Goal: Information Seeking & Learning: Learn about a topic

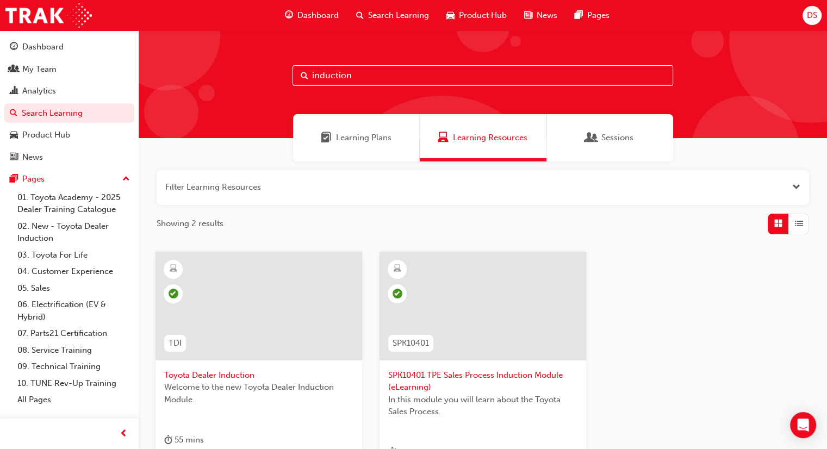
click at [350, 140] on span "Learning Plans" at bounding box center [363, 138] width 55 height 13
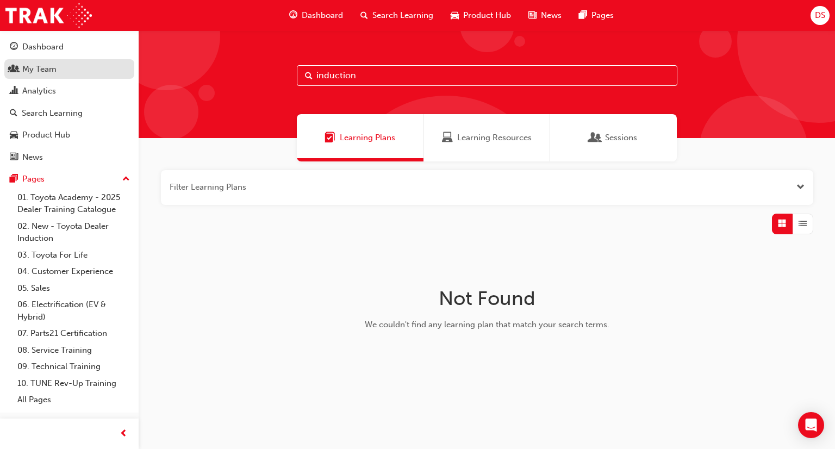
click at [46, 67] on div "My Team" at bounding box center [39, 69] width 34 height 13
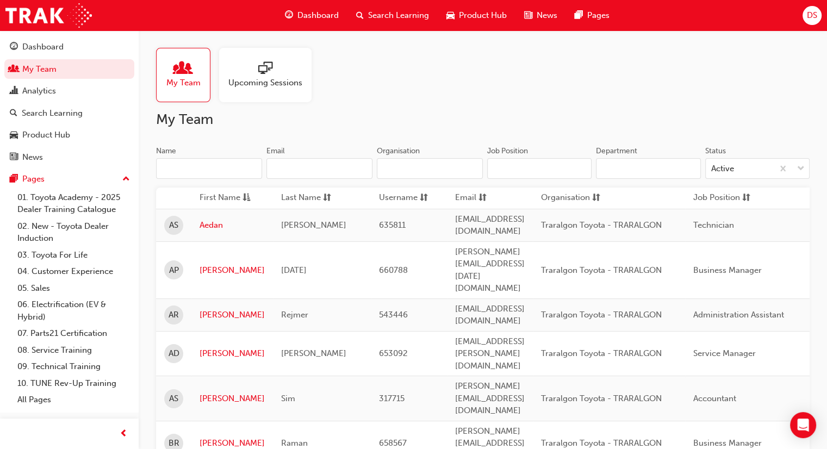
click at [318, 13] on span "Dashboard" at bounding box center [317, 15] width 41 height 13
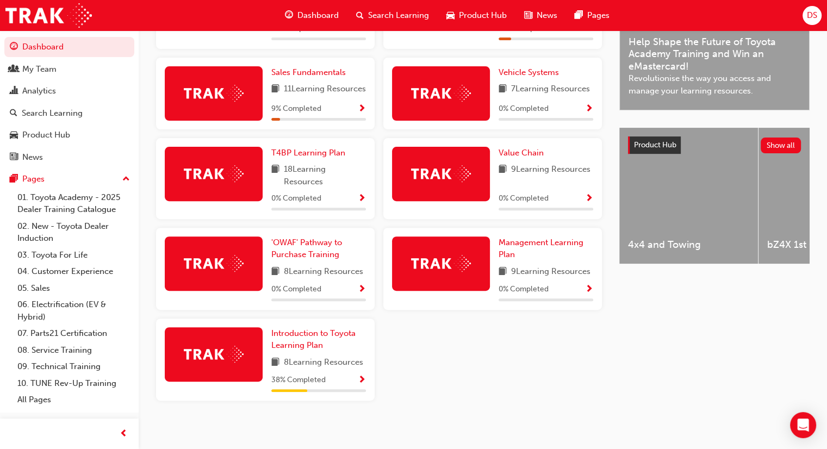
scroll to position [350, 0]
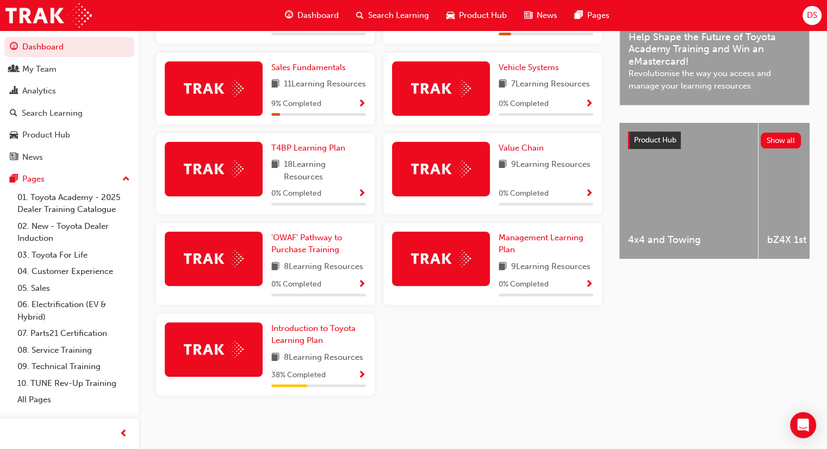
click at [359, 371] on span "Show Progress" at bounding box center [362, 376] width 8 height 10
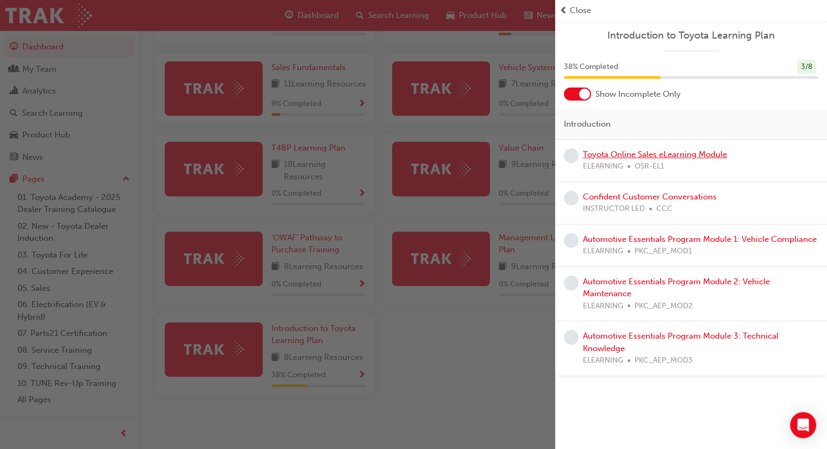
click at [605, 157] on link "Toyota Online Sales eLearning Module" at bounding box center [655, 155] width 144 height 10
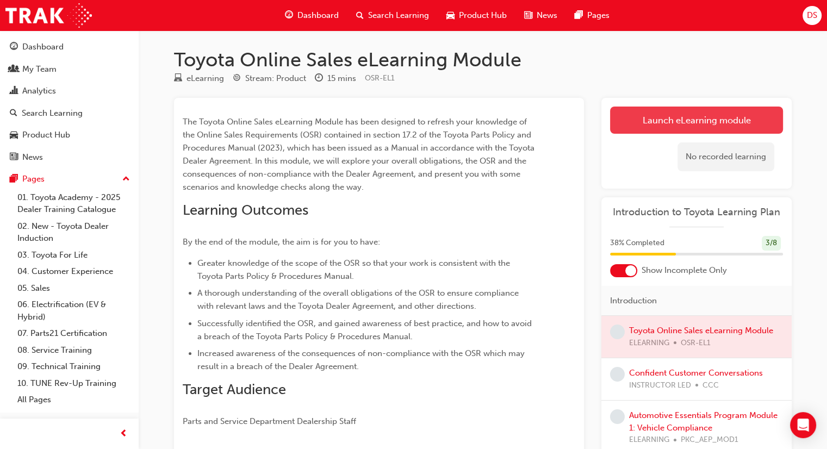
click at [709, 122] on link "Launch eLearning module" at bounding box center [696, 120] width 173 height 27
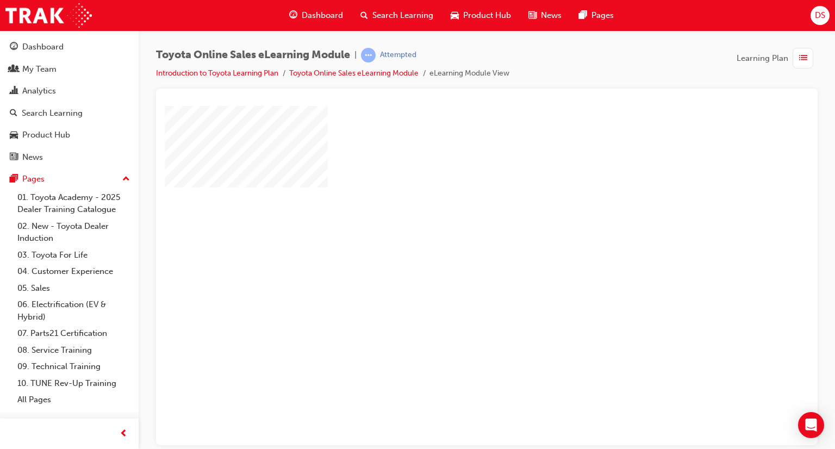
click at [456, 244] on div "play" at bounding box center [456, 244] width 0 height 0
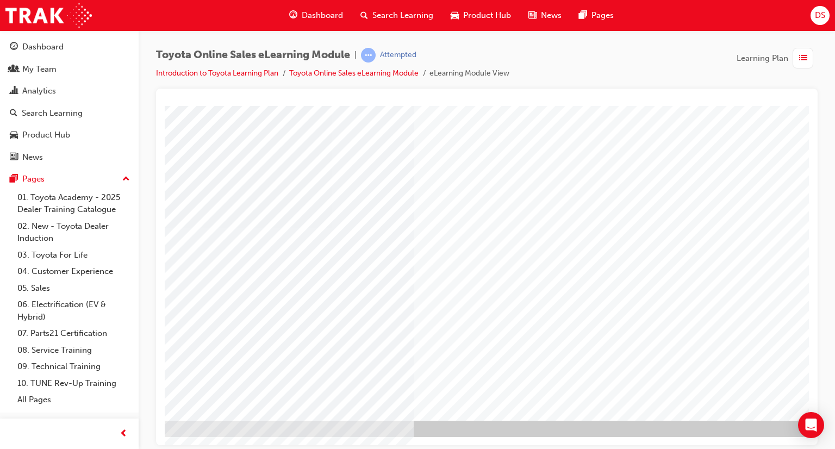
scroll to position [77, 88]
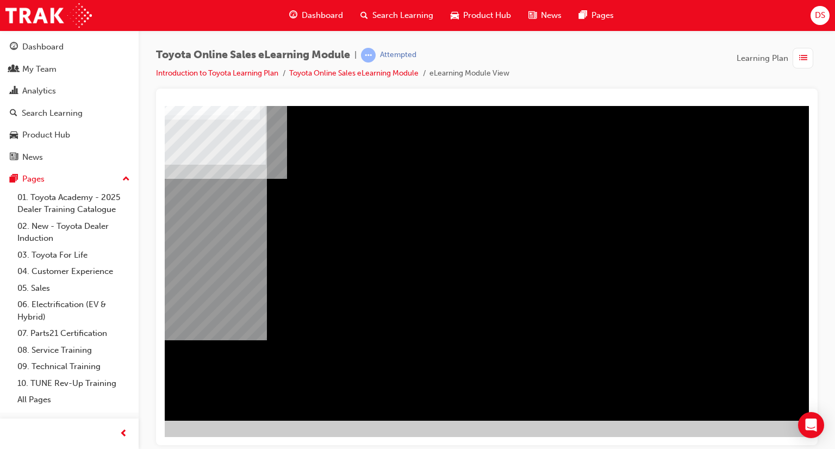
scroll to position [77, 103]
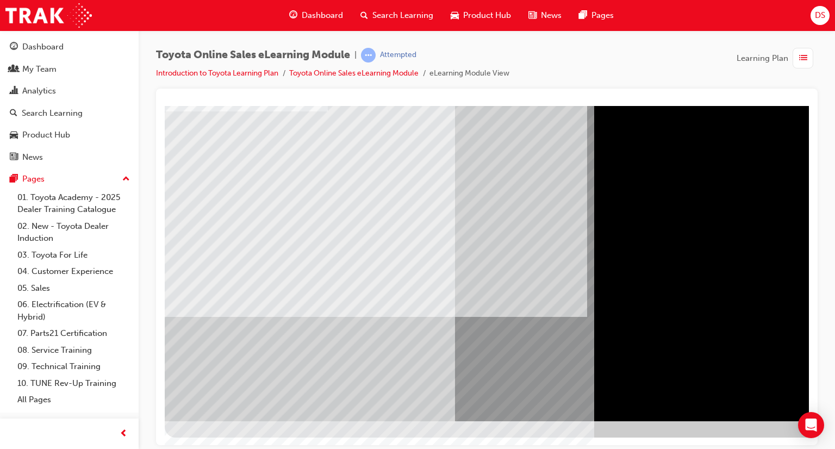
scroll to position [77, 0]
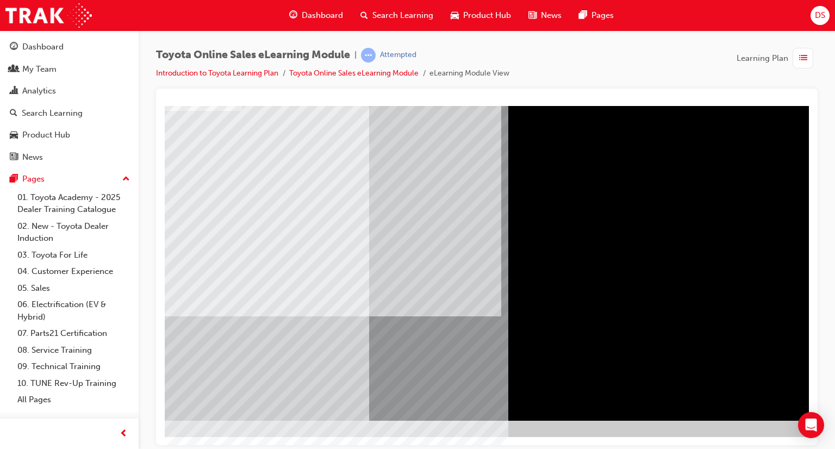
scroll to position [77, 103]
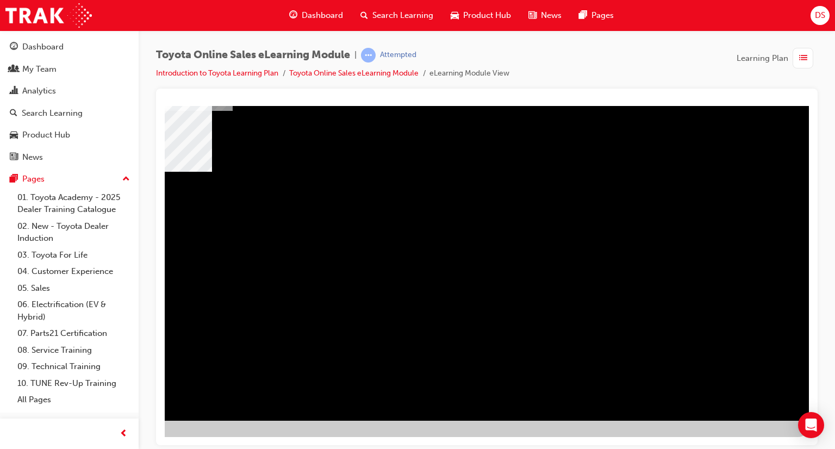
scroll to position [77, 0]
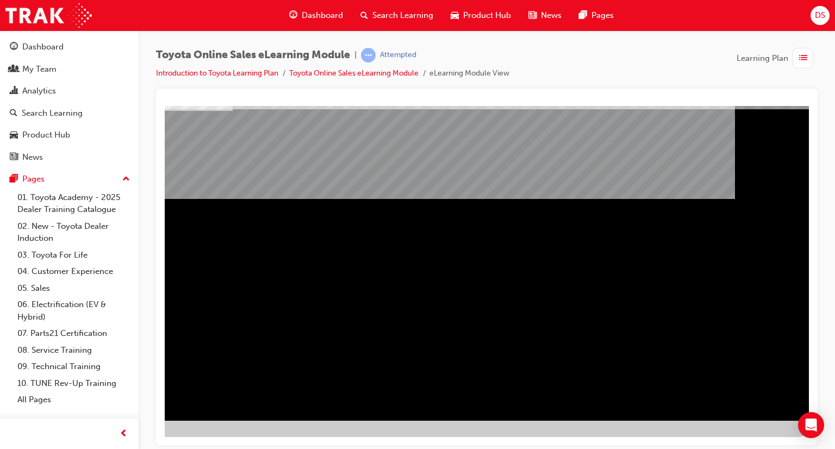
scroll to position [77, 103]
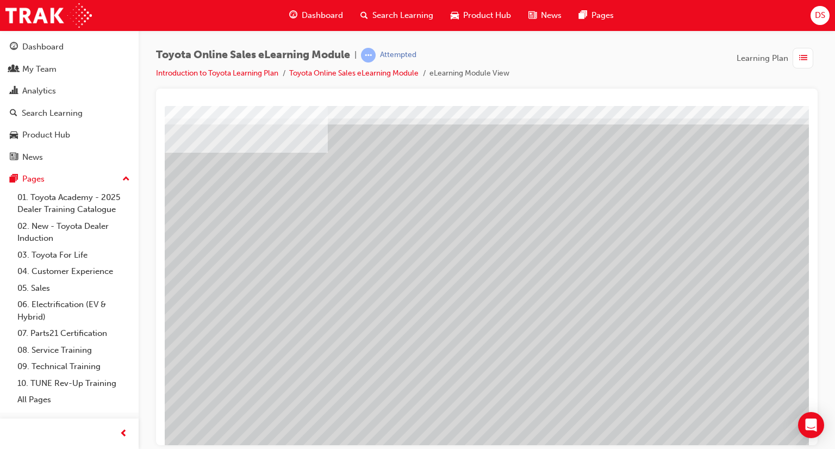
scroll to position [54, 0]
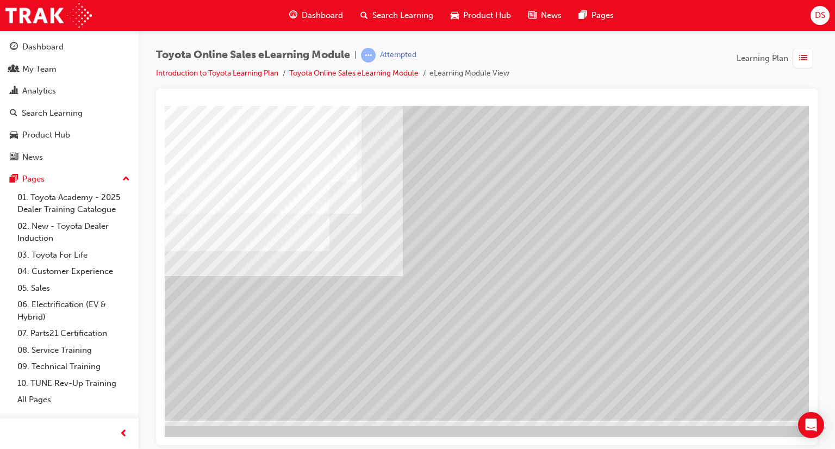
scroll to position [77, 90]
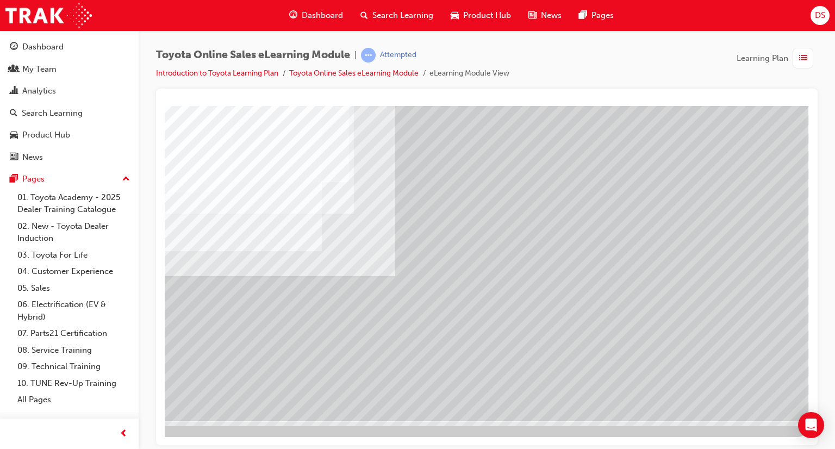
scroll to position [77, 103]
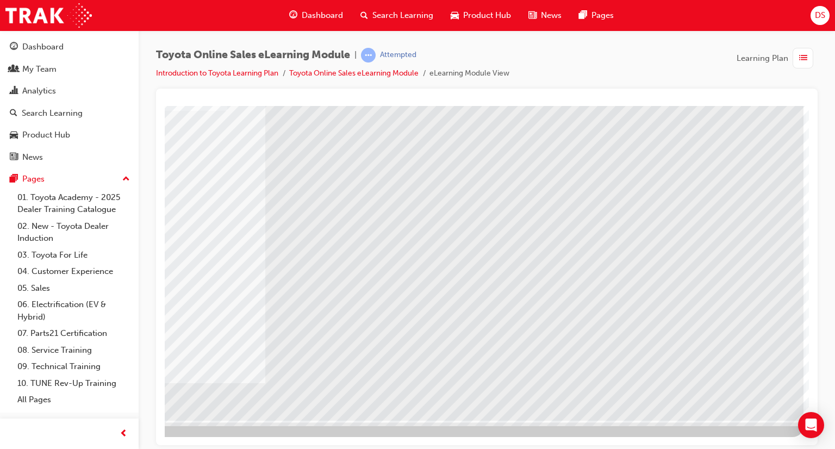
scroll to position [0, 0]
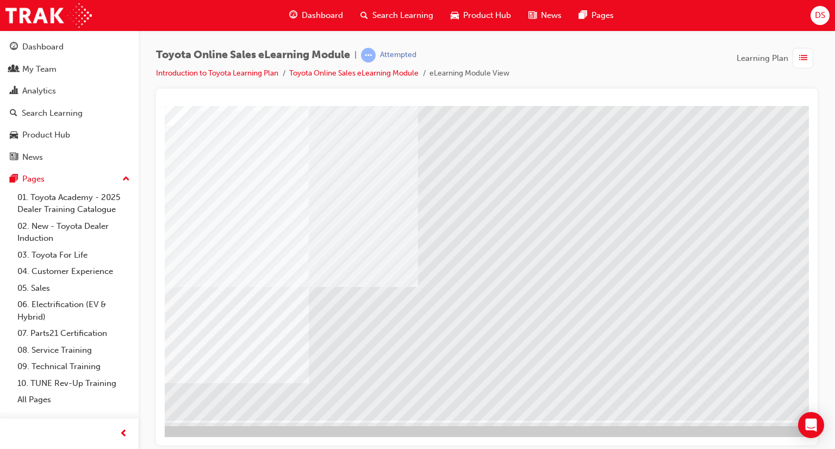
scroll to position [77, 103]
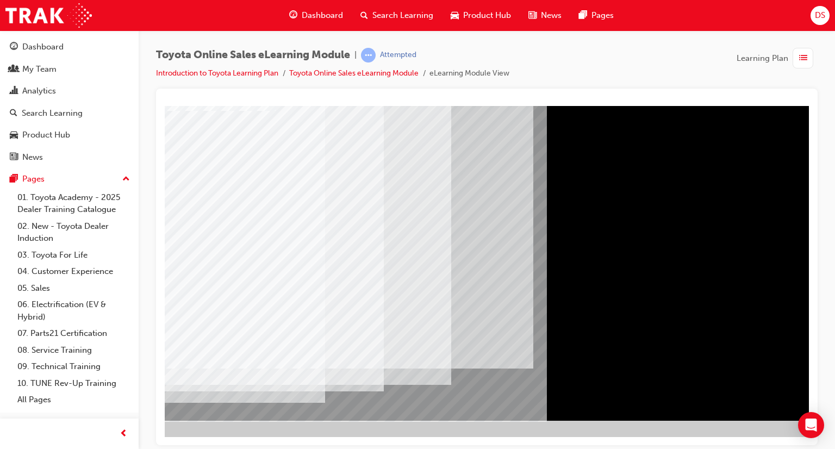
scroll to position [77, 103]
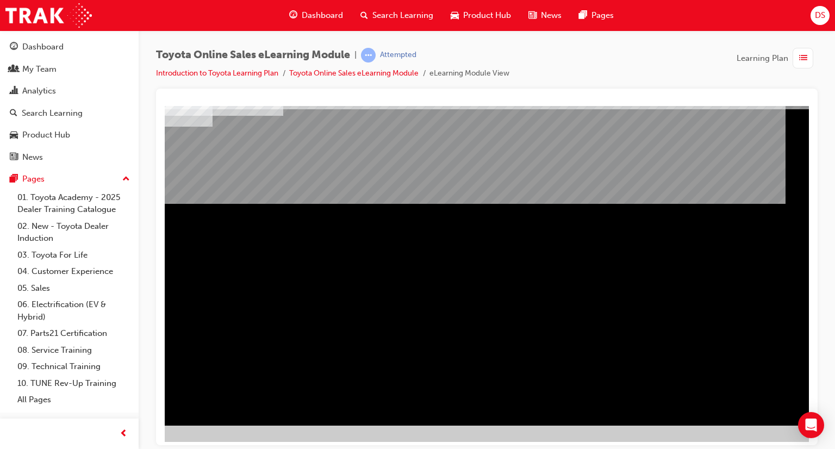
scroll to position [77, 45]
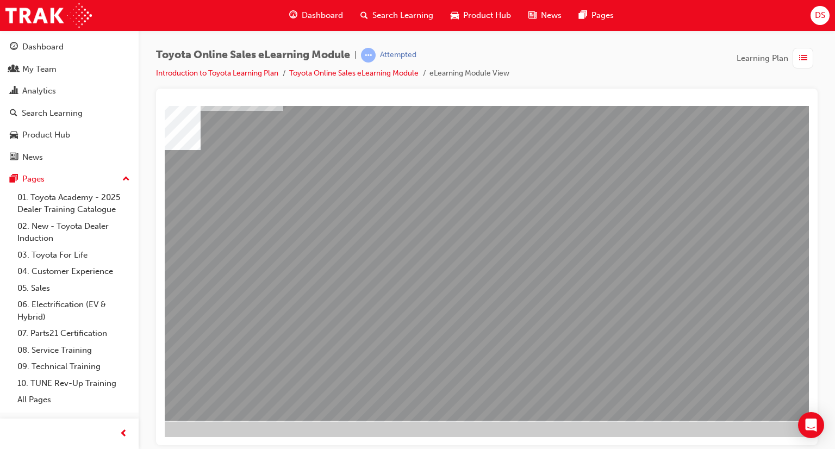
scroll to position [0, 0]
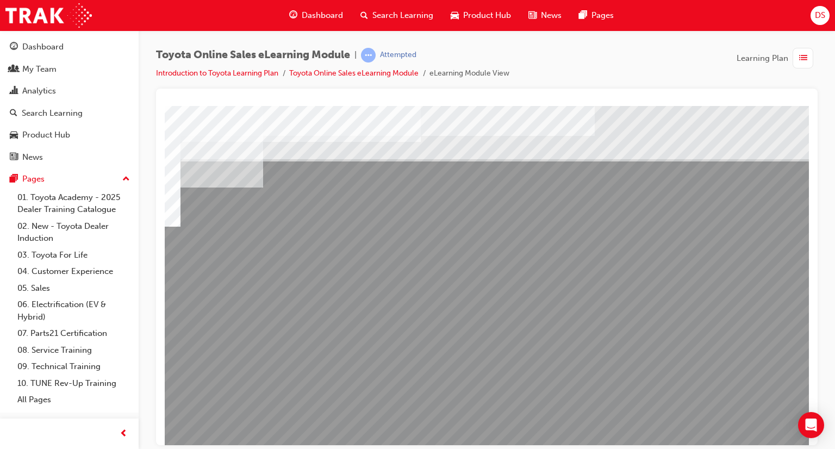
scroll to position [0, 103]
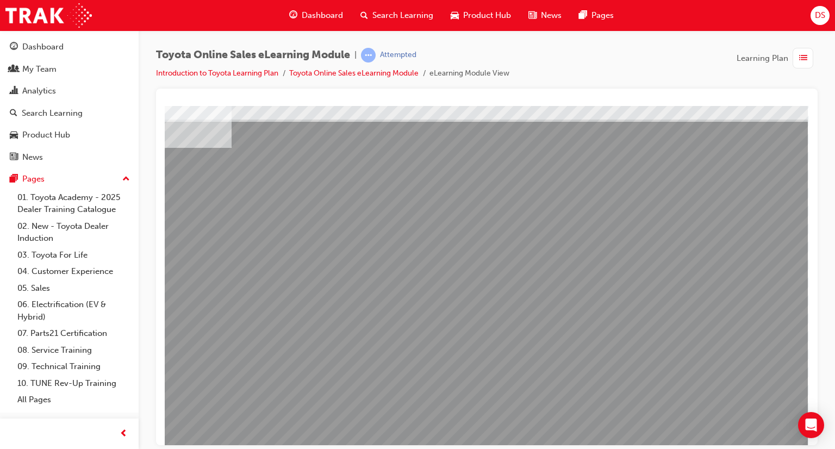
scroll to position [77, 103]
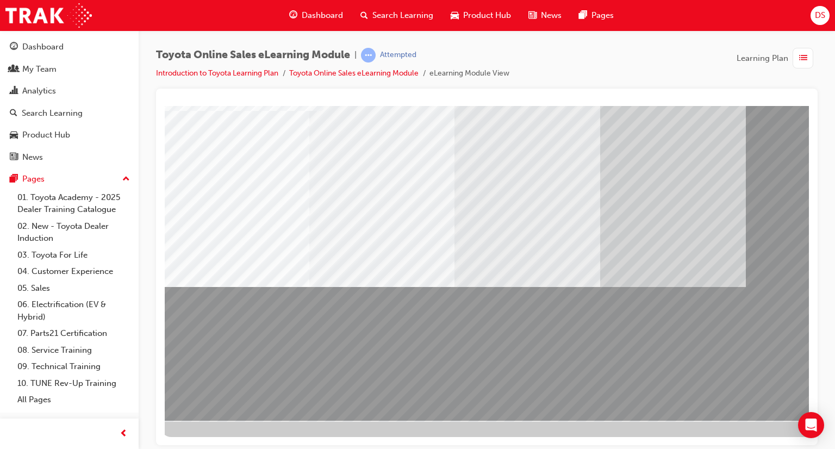
scroll to position [77, 0]
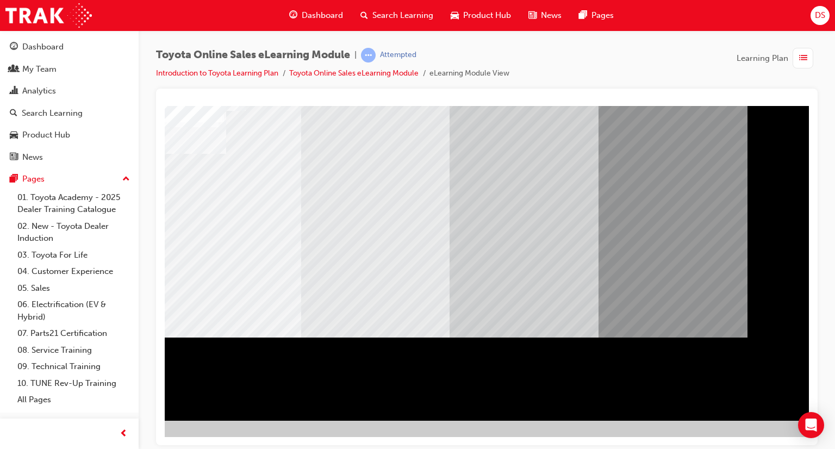
scroll to position [77, 103]
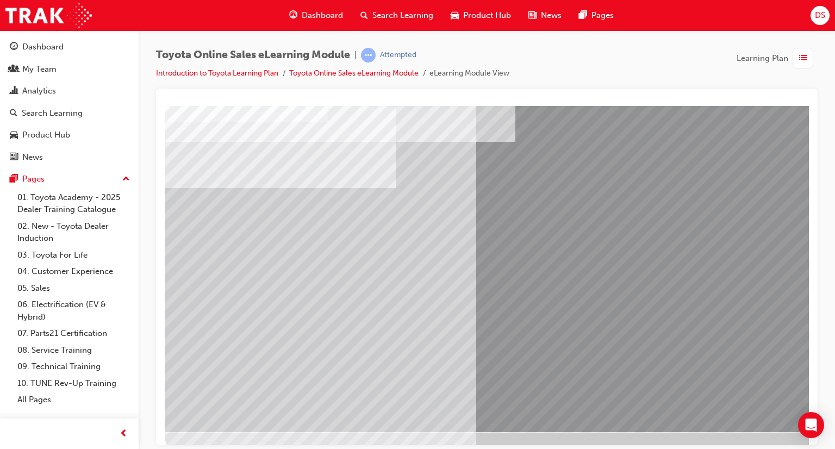
scroll to position [77, 0]
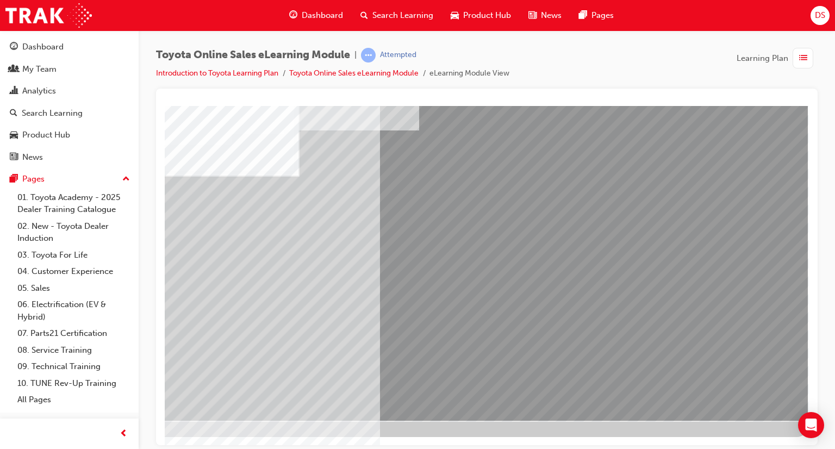
drag, startPoint x: 467, startPoint y: 440, endPoint x: 790, endPoint y: 551, distance: 342.3
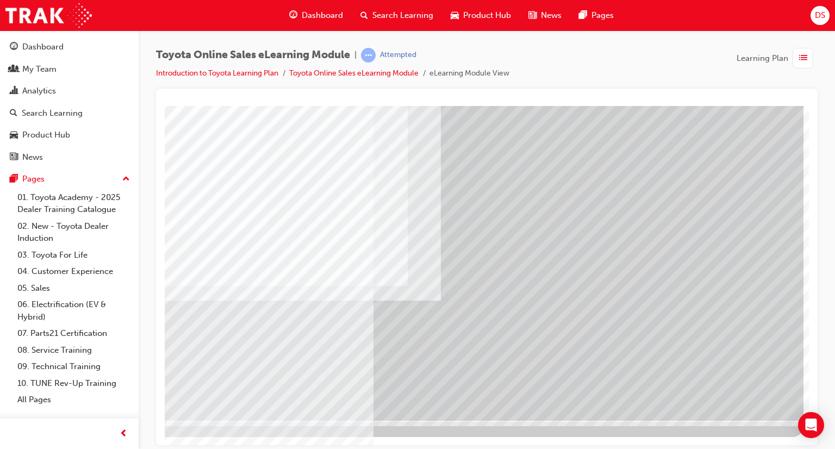
drag, startPoint x: 403, startPoint y: 439, endPoint x: 800, endPoint y: 553, distance: 413.0
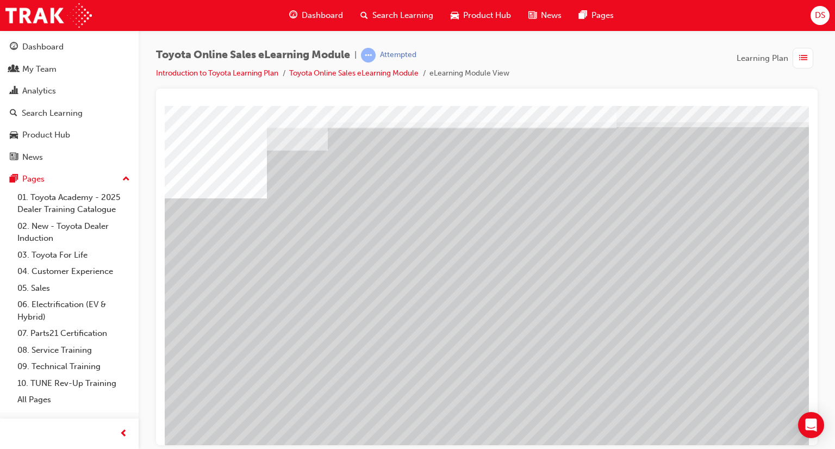
scroll to position [77, 0]
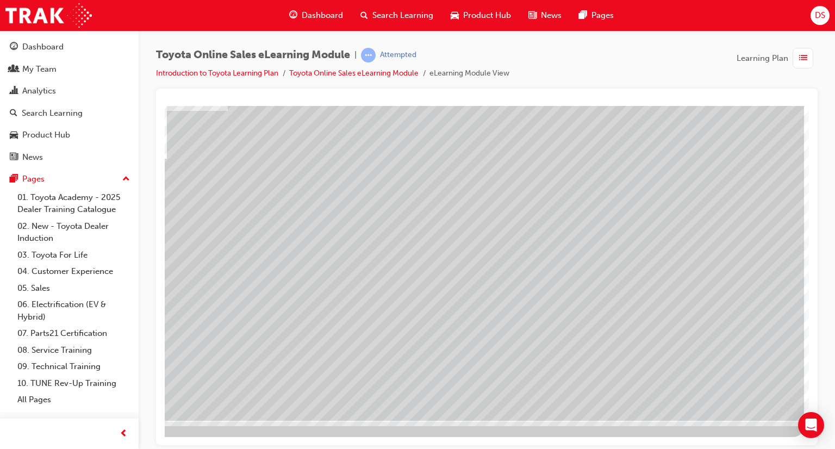
scroll to position [77, 103]
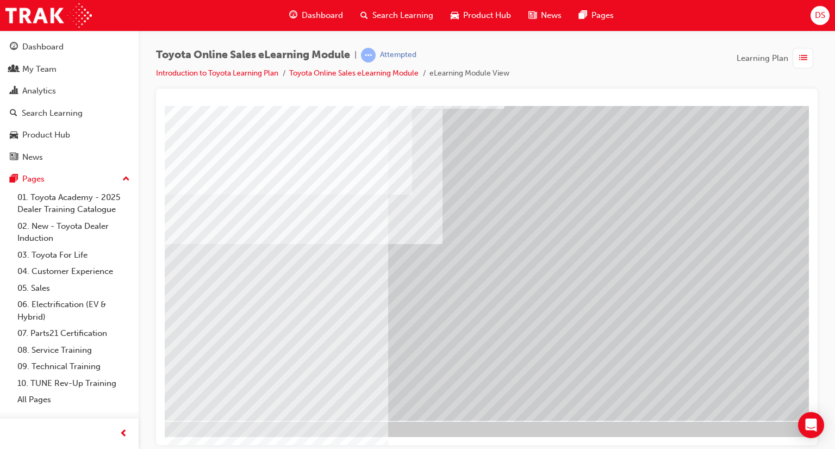
scroll to position [77, 98]
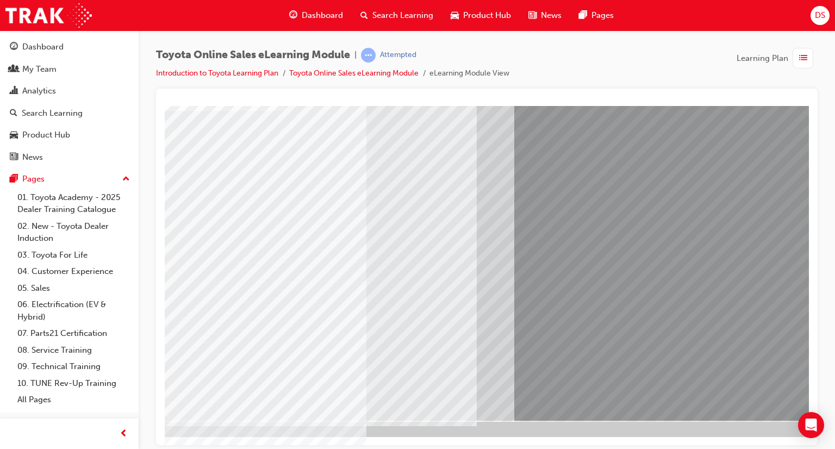
scroll to position [77, 103]
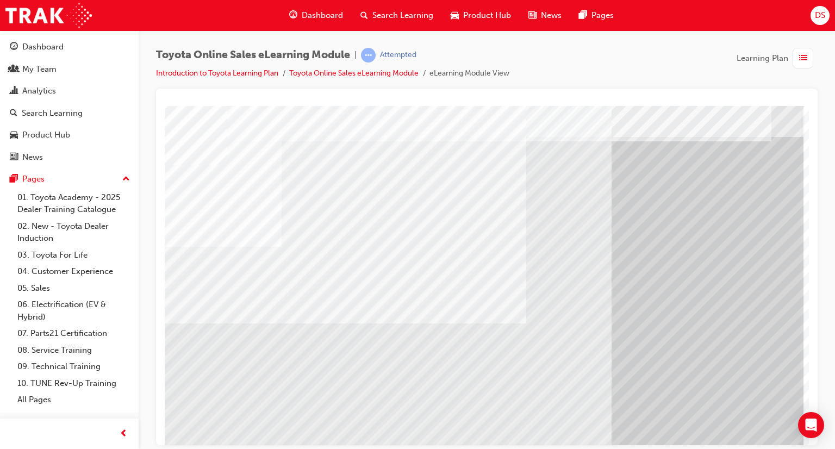
scroll to position [22, 63]
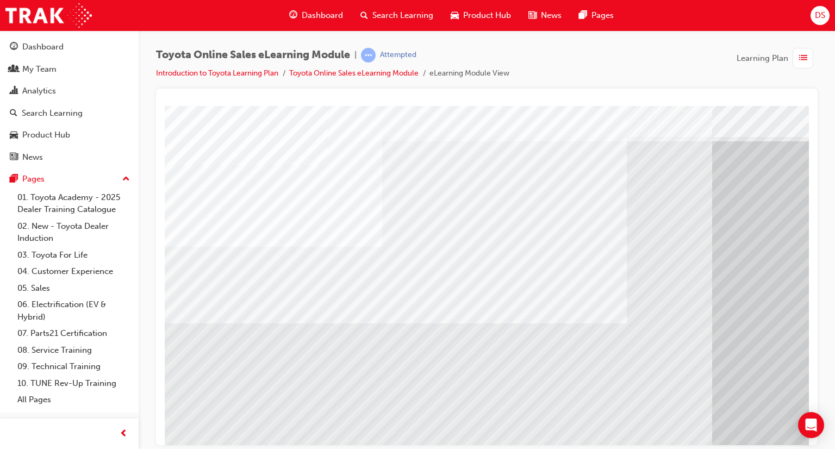
drag, startPoint x: 400, startPoint y: 438, endPoint x: 320, endPoint y: 515, distance: 111.2
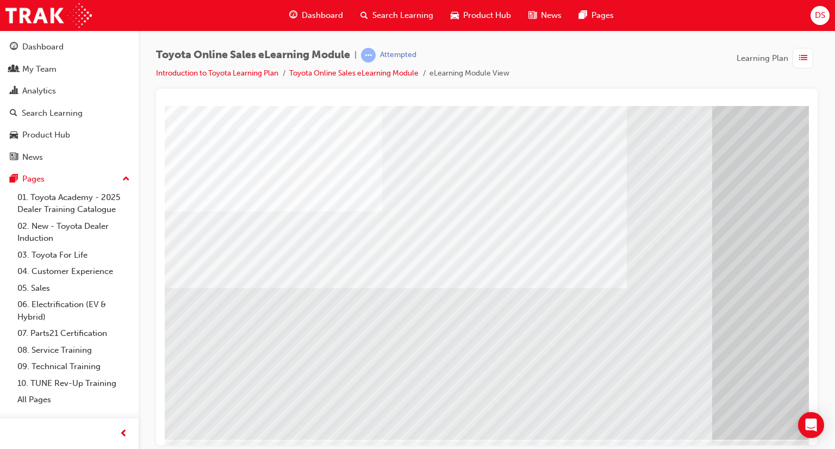
scroll to position [77, 0]
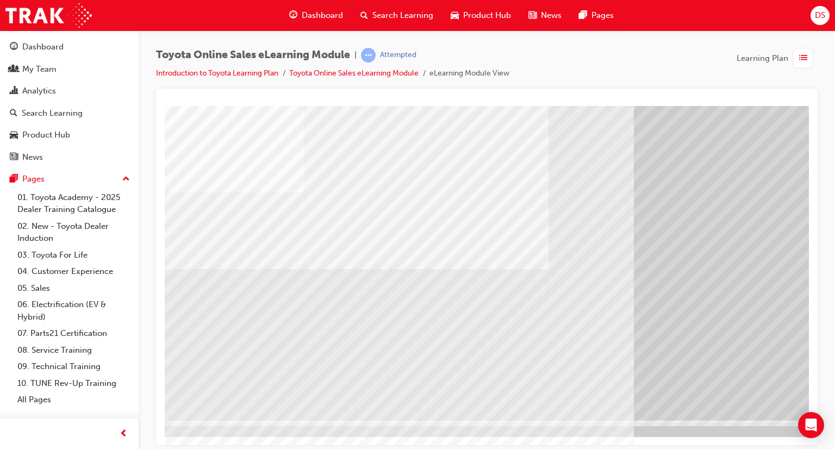
scroll to position [77, 103]
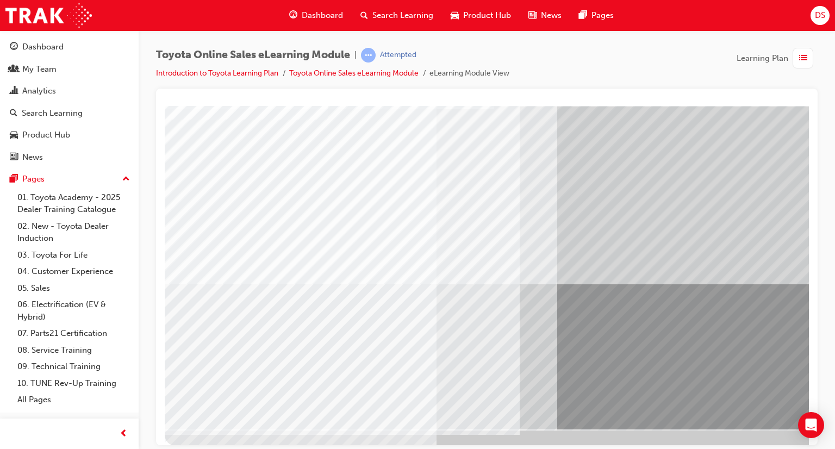
scroll to position [77, 0]
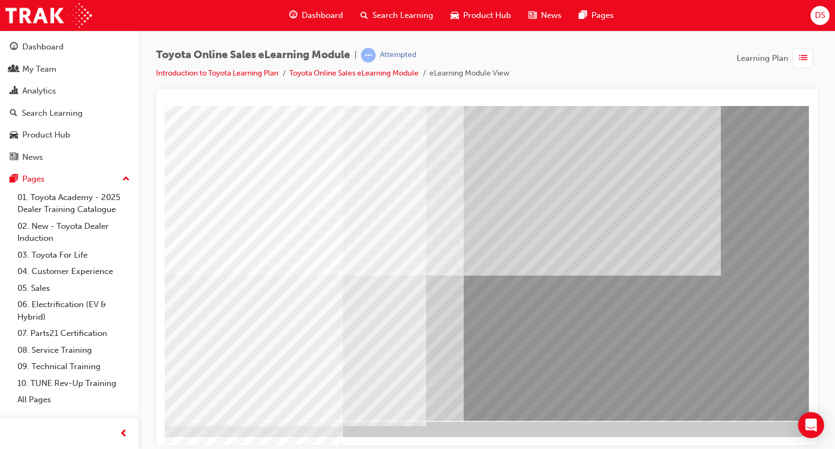
scroll to position [77, 103]
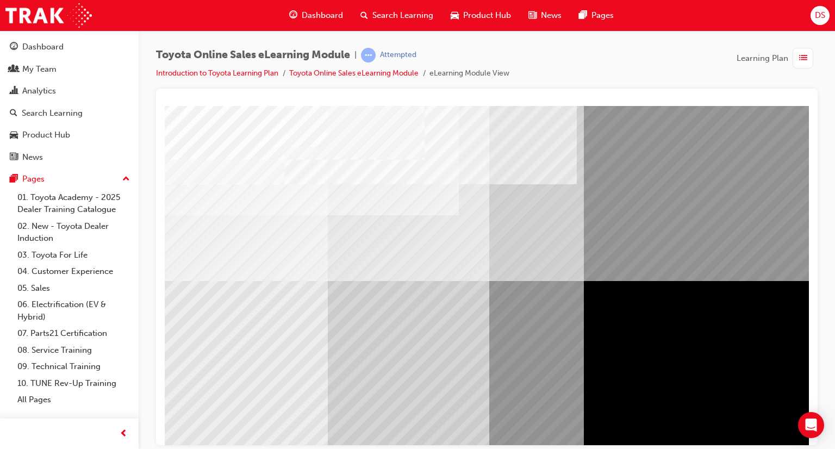
scroll to position [77, 0]
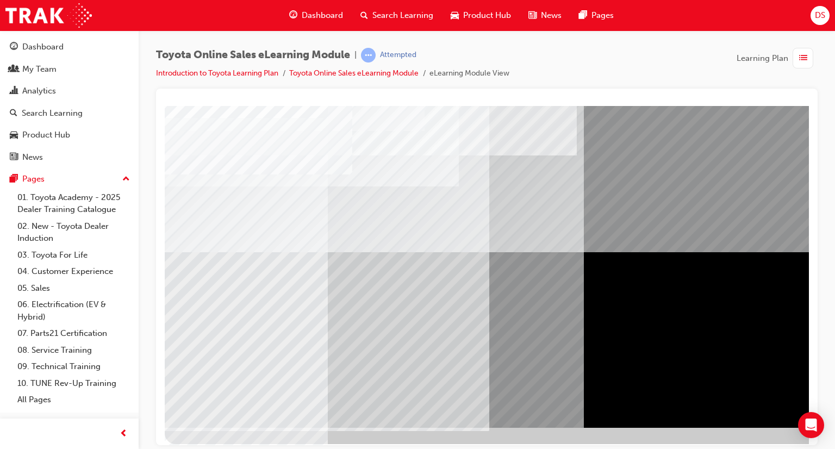
scroll to position [77, 0]
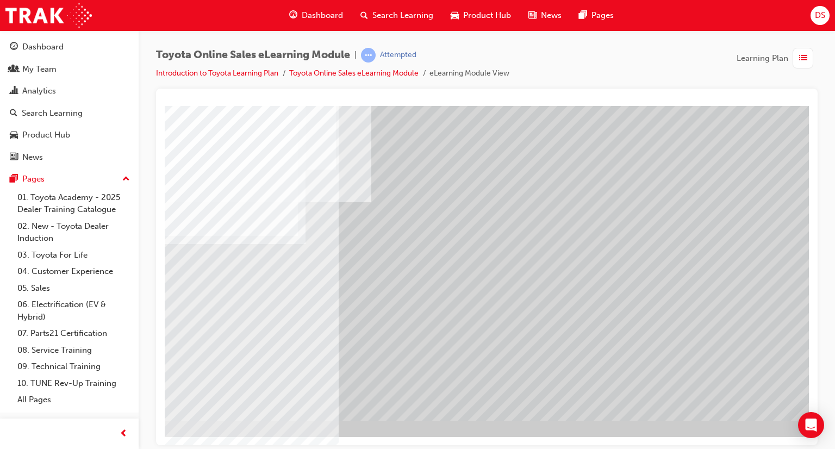
scroll to position [77, 103]
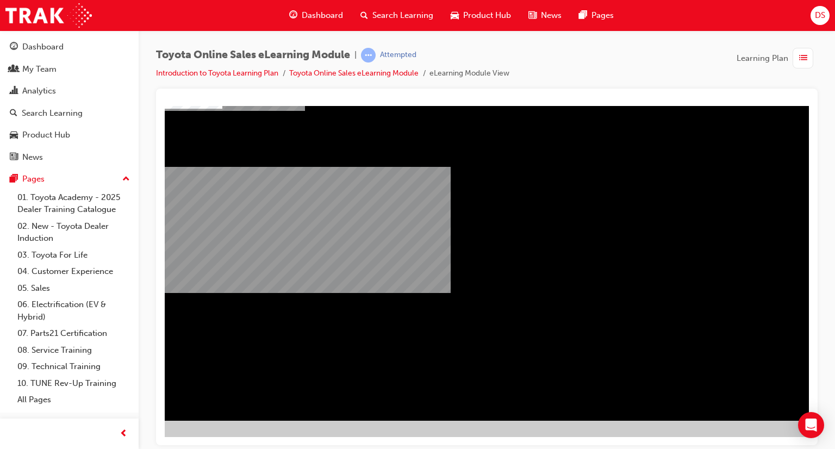
scroll to position [77, 0]
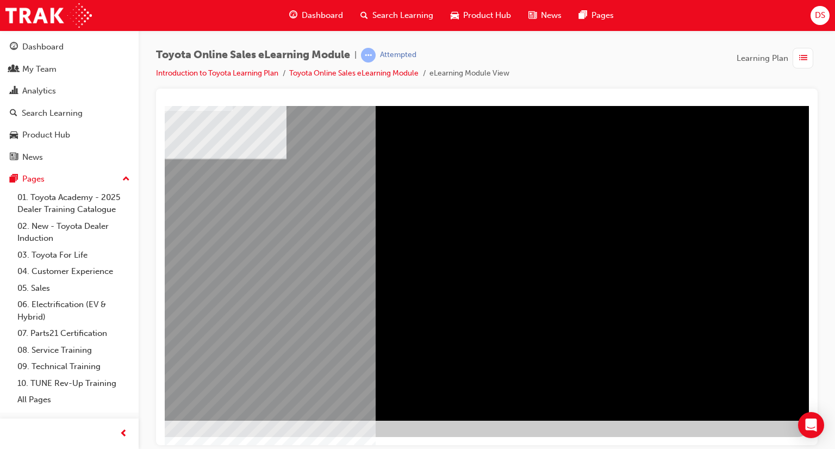
scroll to position [0, 103]
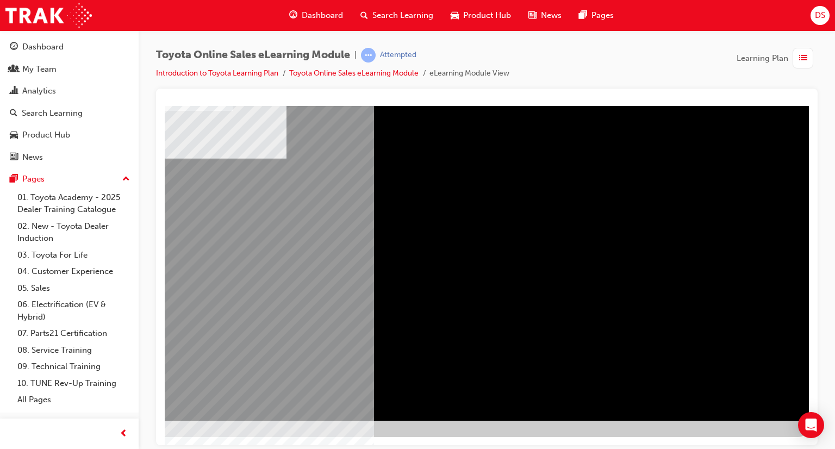
scroll to position [77, 103]
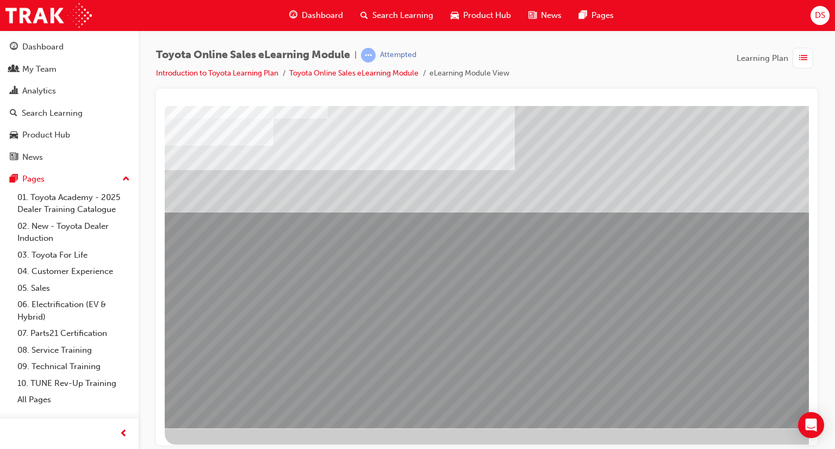
scroll to position [22, 0]
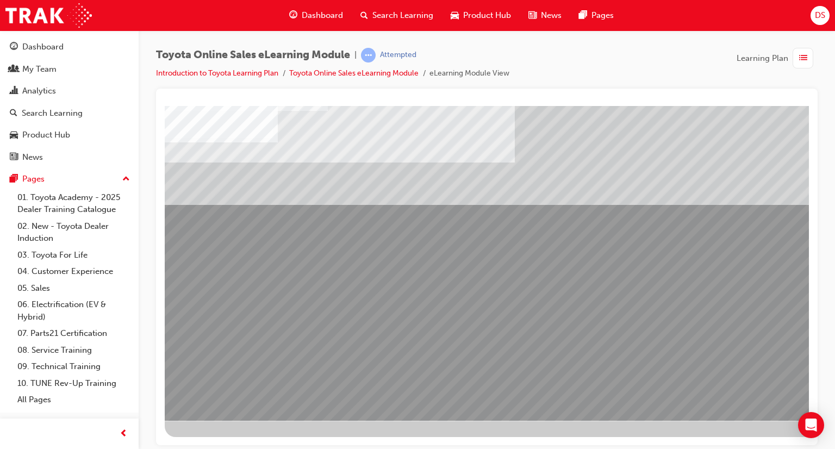
scroll to position [77, 103]
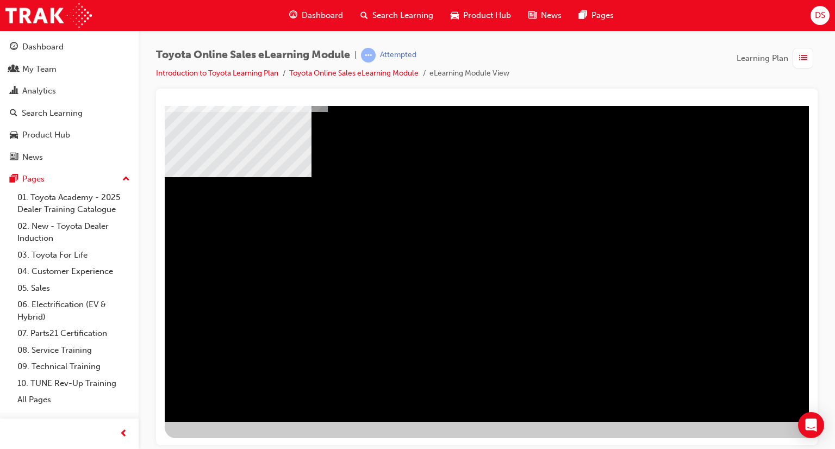
scroll to position [77, 0]
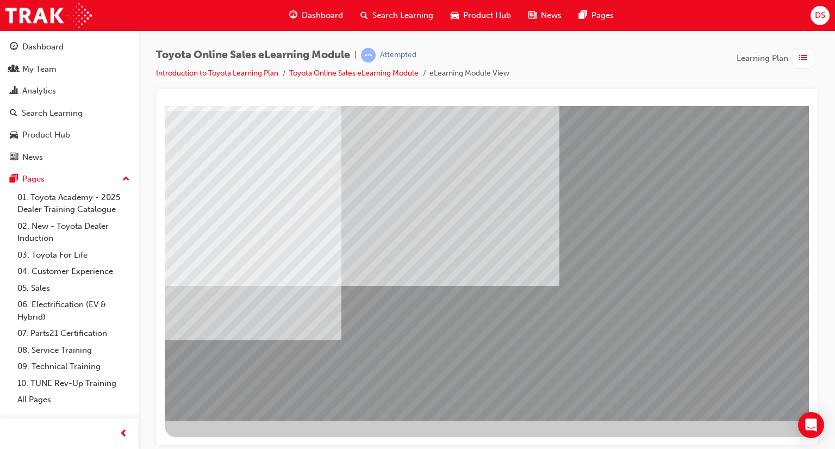
scroll to position [77, 103]
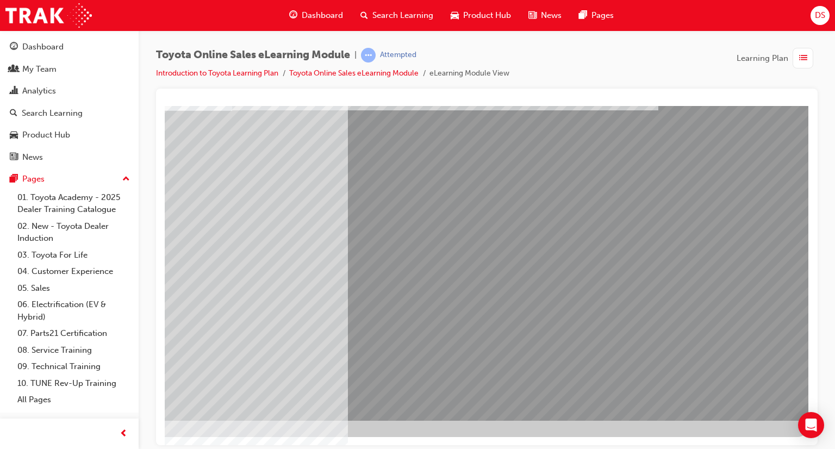
scroll to position [0, 0]
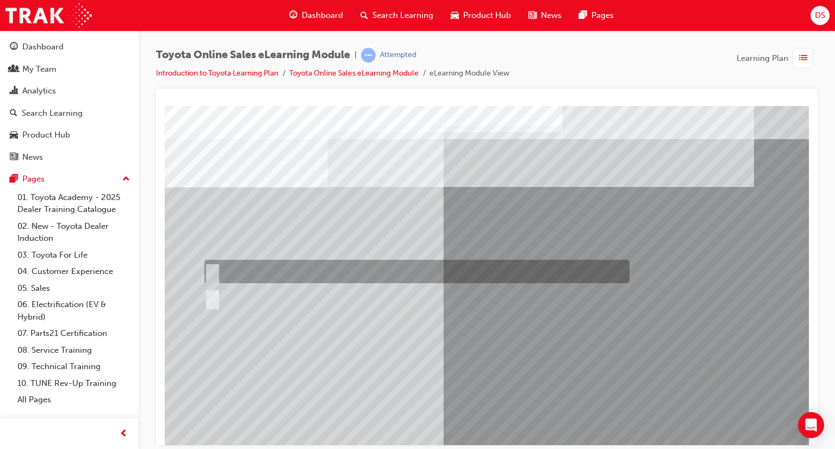
click at [212, 270] on input "True" at bounding box center [210, 272] width 12 height 12
radio input "true"
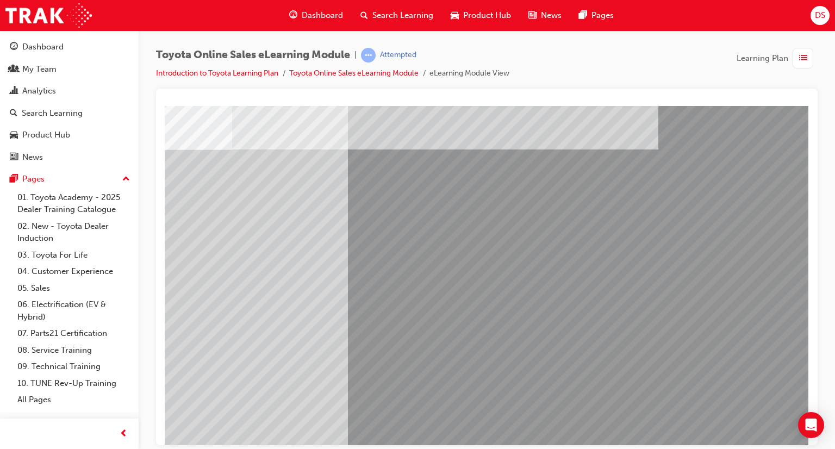
scroll to position [77, 103]
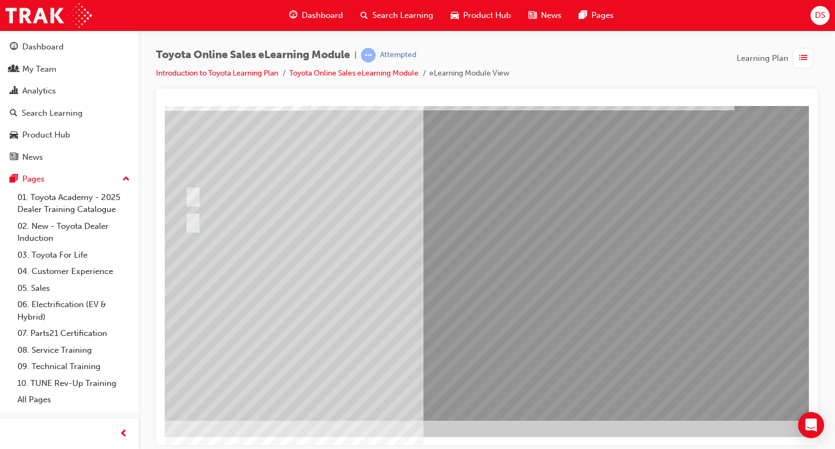
scroll to position [77, 0]
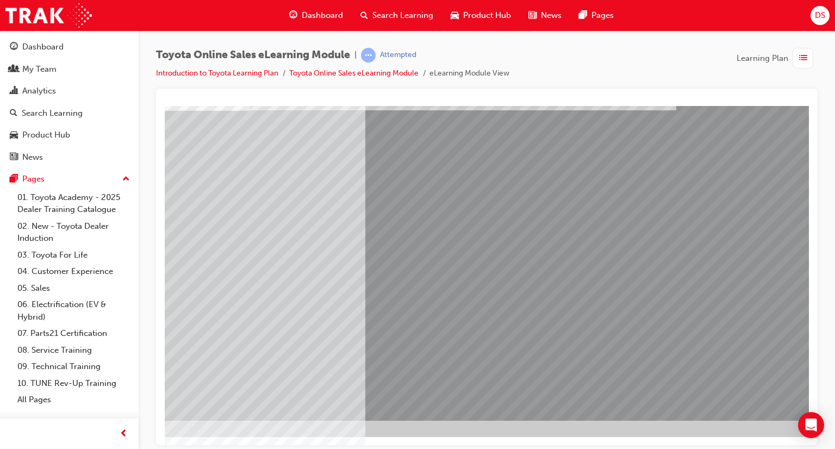
scroll to position [77, 77]
click at [455, 226] on div at bounding box center [337, 221] width 425 height 29
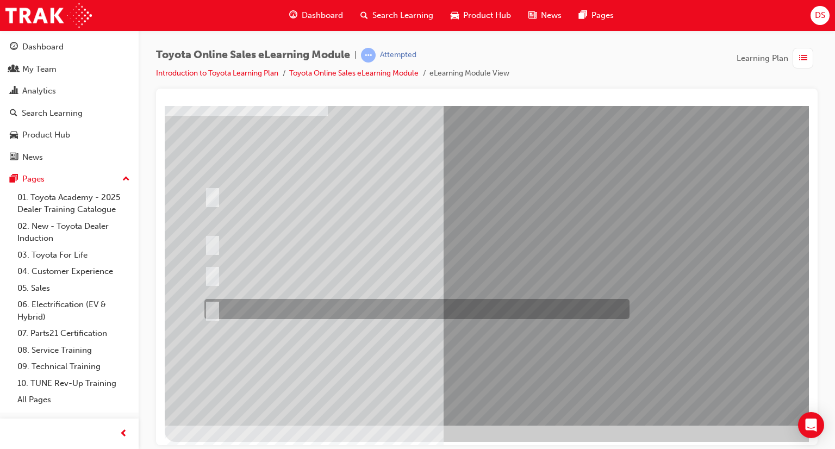
scroll to position [77, 0]
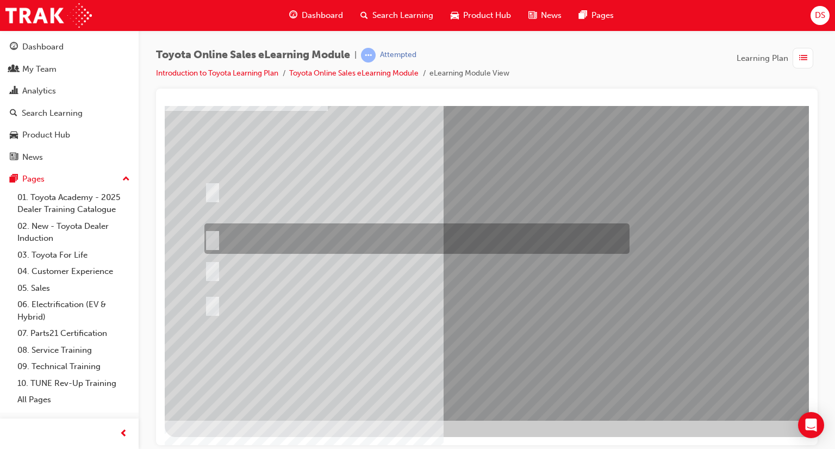
click at [212, 234] on input "It must have “Official Toyota online store” in the name." at bounding box center [210, 239] width 12 height 12
radio input "true"
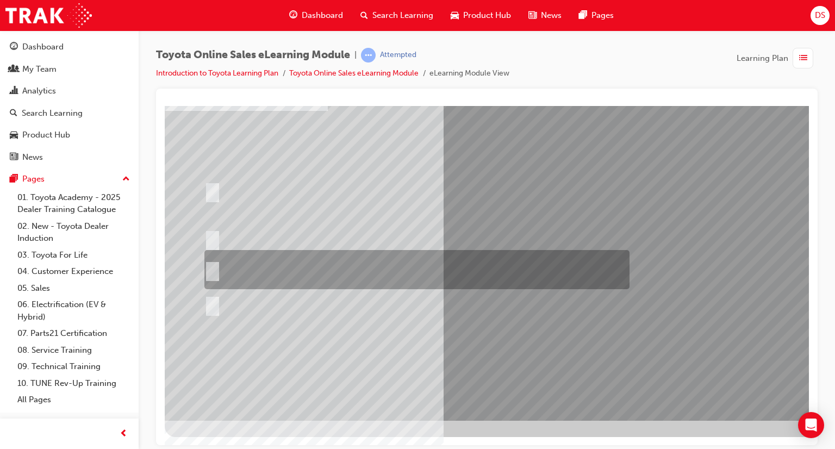
click at [214, 268] on input "It can be called Toyota Parts in as long as the Dealership’s name is somewhere …" at bounding box center [210, 270] width 12 height 12
radio input "true"
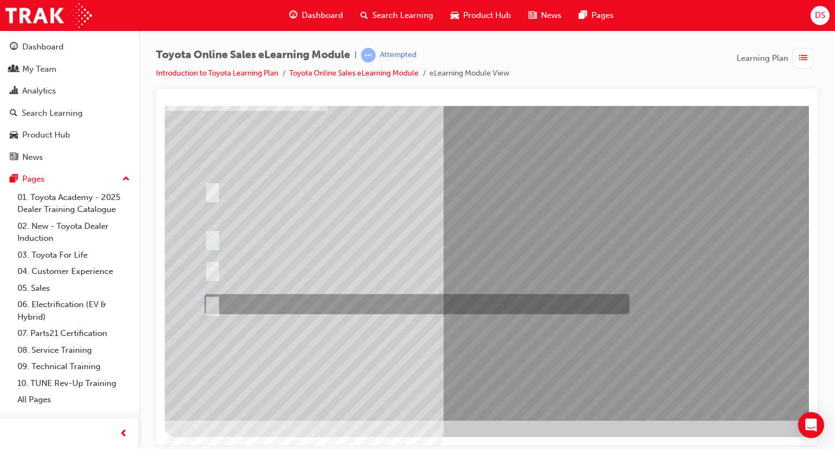
click at [212, 300] on input "It must be TMCA approved Dealer name." at bounding box center [210, 305] width 12 height 12
radio input "true"
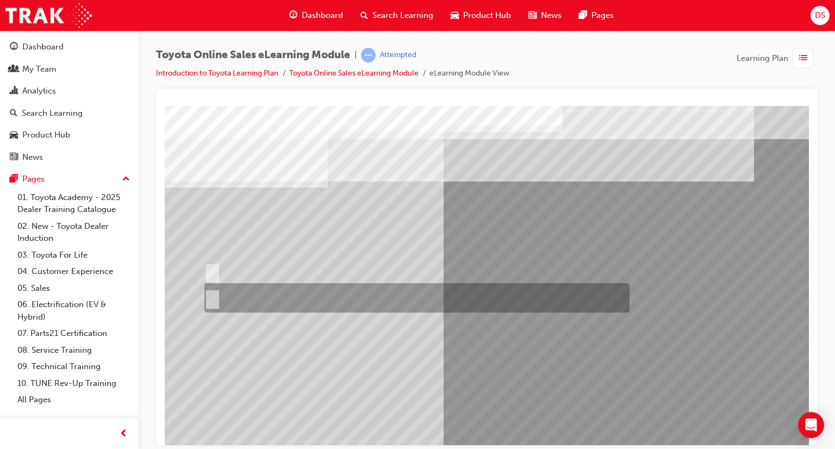
click at [213, 295] on input "No" at bounding box center [210, 298] width 12 height 12
radio input "true"
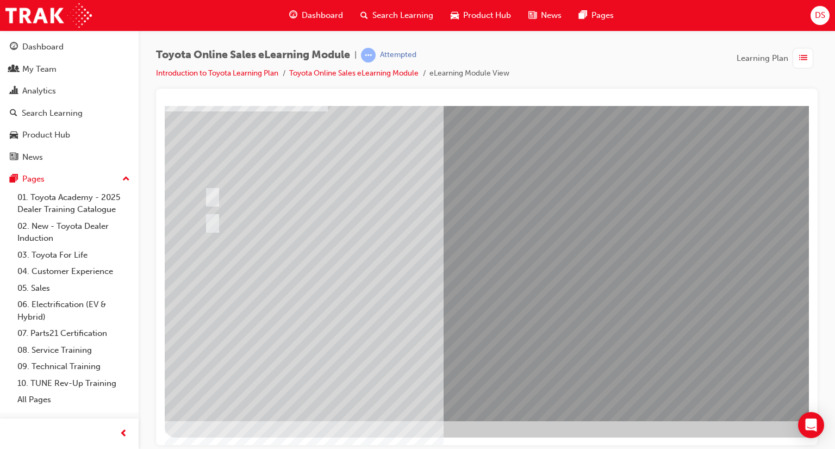
scroll to position [77, 0]
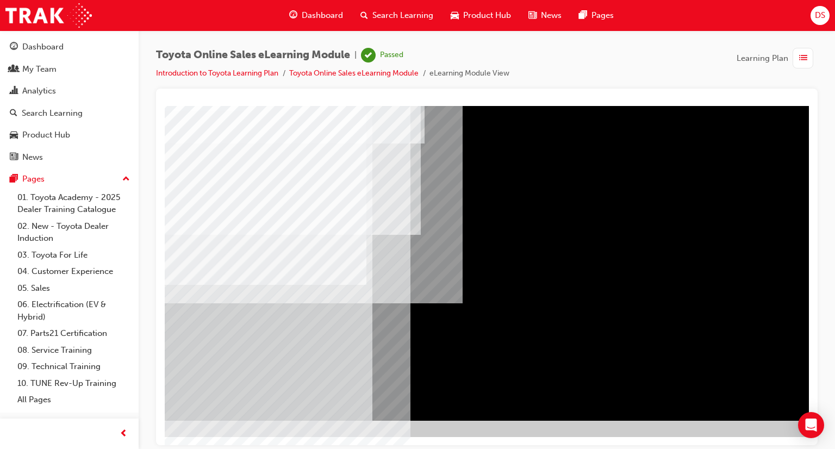
scroll to position [77, 103]
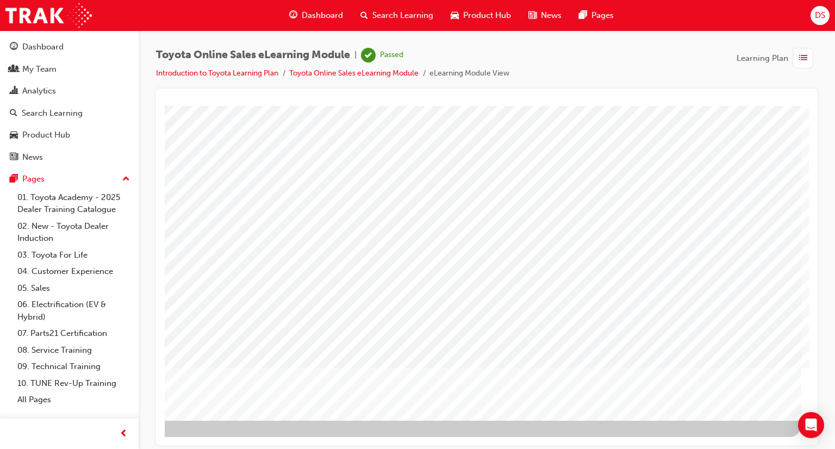
scroll to position [77, 0]
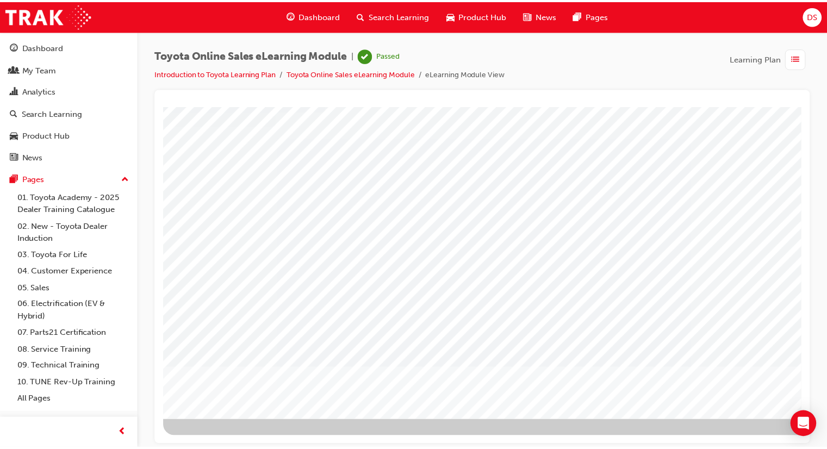
scroll to position [0, 0]
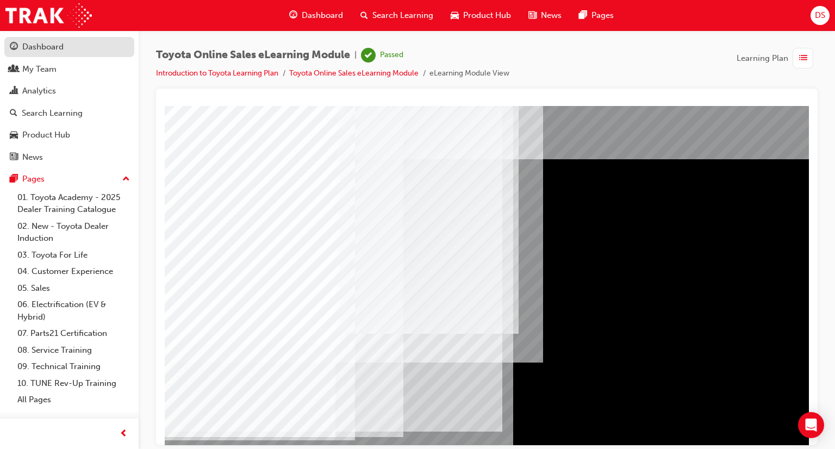
click at [52, 46] on div "Dashboard" at bounding box center [42, 47] width 41 height 13
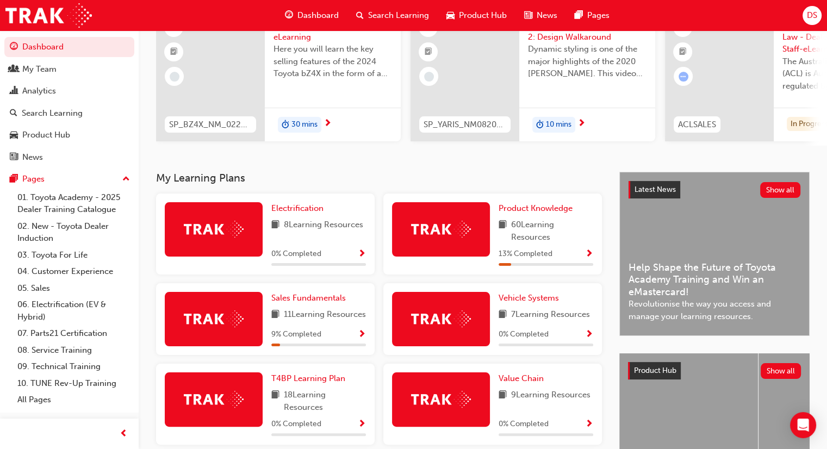
scroll to position [23, 0]
